Goal: Information Seeking & Learning: Learn about a topic

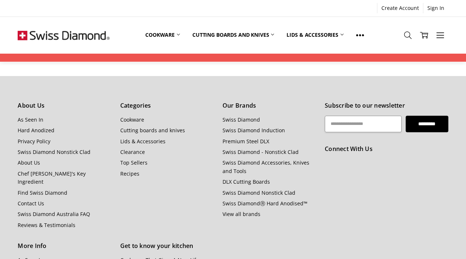
scroll to position [789, 0]
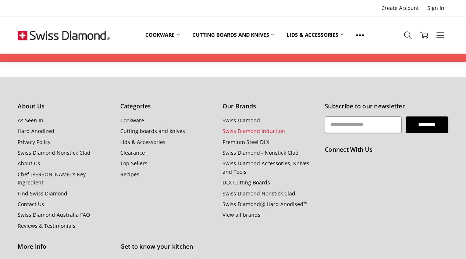
click at [246, 130] on link "Swiss Diamond Induction" at bounding box center [253, 131] width 62 height 7
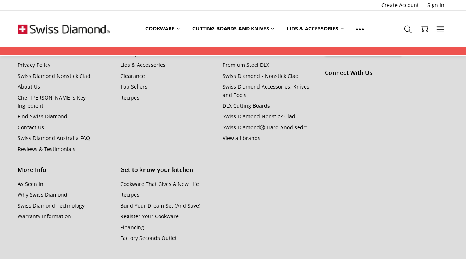
scroll to position [2482, 0]
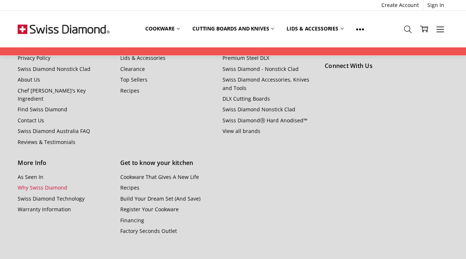
click at [37, 184] on link "Why Swiss Diamond" at bounding box center [43, 187] width 50 height 7
